Goal: Task Accomplishment & Management: Use online tool/utility

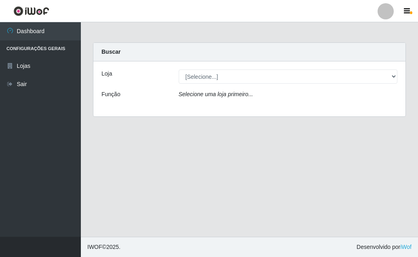
click at [105, 73] on label "Loja" at bounding box center [106, 74] width 11 height 8
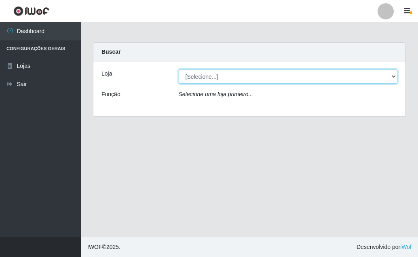
click at [179, 73] on select "[Selecione...] Rede Potiguar 3 - [GEOGRAPHIC_DATA]" at bounding box center [288, 77] width 219 height 14
click at [389, 74] on select "[Selecione...] Rede Potiguar 3 - [GEOGRAPHIC_DATA]" at bounding box center [288, 77] width 219 height 14
select select "103"
click at [179, 70] on select "[Selecione...] Rede Potiguar 3 - [GEOGRAPHIC_DATA]" at bounding box center [288, 77] width 219 height 14
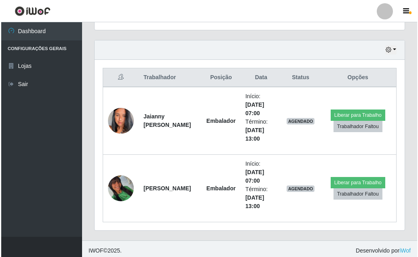
scroll to position [271, 0]
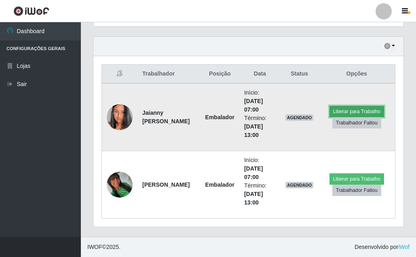
click at [355, 110] on button "Liberar para Trabalho" at bounding box center [356, 111] width 55 height 11
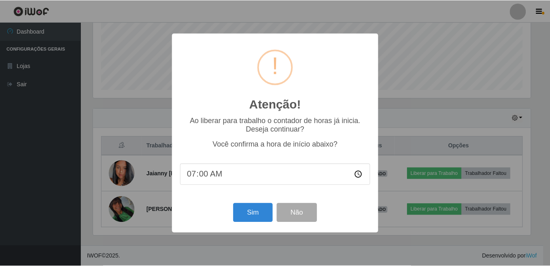
scroll to position [168, 439]
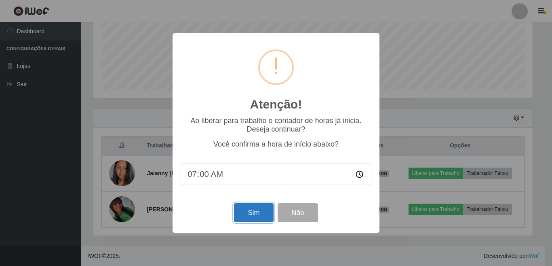
click at [264, 211] on button "Sim" at bounding box center [253, 212] width 39 height 19
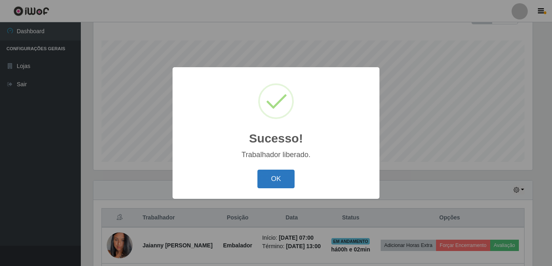
click at [288, 177] on button "OK" at bounding box center [277, 178] width 38 height 19
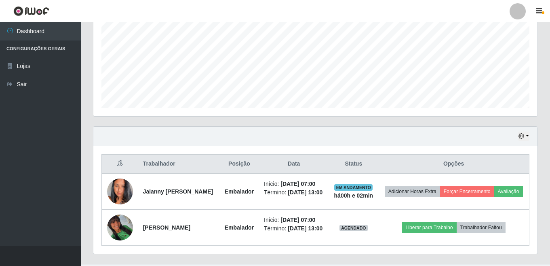
scroll to position [208, 0]
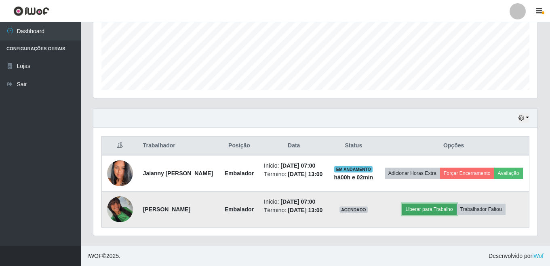
click at [418, 203] on button "Liberar para Trabalho" at bounding box center [429, 208] width 55 height 11
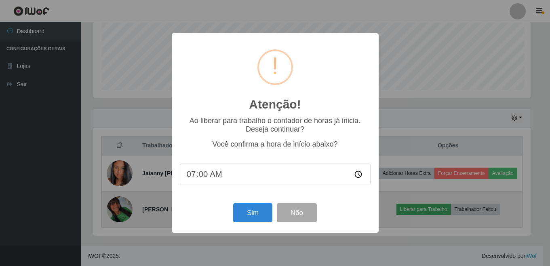
scroll to position [168, 439]
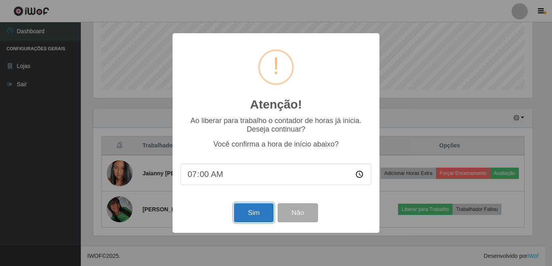
click at [258, 207] on button "Sim" at bounding box center [253, 212] width 39 height 19
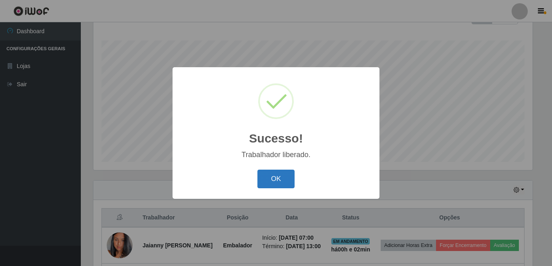
click at [278, 178] on button "OK" at bounding box center [277, 178] width 38 height 19
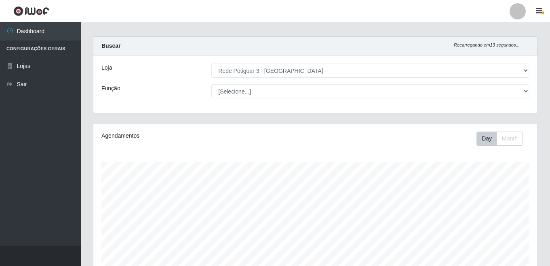
scroll to position [0, 0]
